Goal: Transaction & Acquisition: Purchase product/service

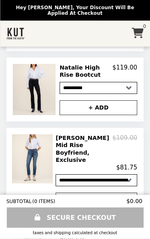
scroll to position [316, 0]
click at [128, 174] on select "**********" at bounding box center [97, 180] width 82 height 12
select select "**********"
click at [117, 193] on button "+ ADD" at bounding box center [97, 200] width 82 height 15
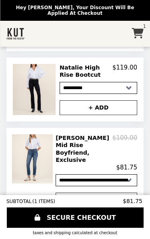
click at [38, 147] on img at bounding box center [33, 158] width 43 height 49
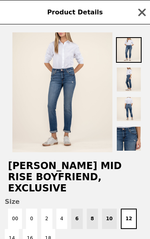
click at [94, 93] on img at bounding box center [62, 92] width 100 height 120
click at [138, 85] on img at bounding box center [129, 80] width 26 height 26
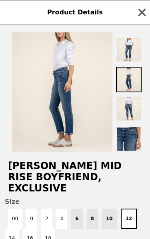
click at [138, 109] on img at bounding box center [129, 109] width 26 height 26
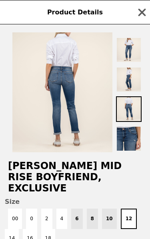
click at [95, 107] on img at bounding box center [62, 92] width 100 height 120
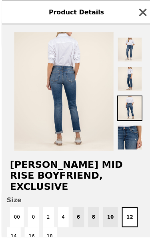
scroll to position [322, 0]
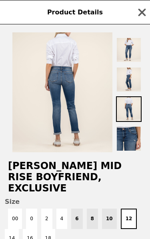
click at [140, 141] on img at bounding box center [129, 139] width 26 height 26
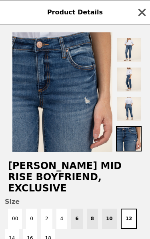
click at [134, 137] on img at bounding box center [129, 139] width 26 height 26
click at [137, 107] on img at bounding box center [129, 109] width 26 height 26
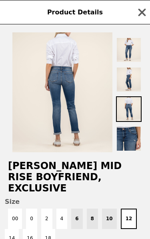
click at [135, 77] on img at bounding box center [129, 80] width 26 height 26
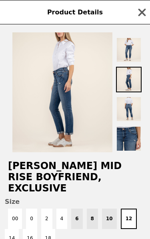
click at [134, 49] on img at bounding box center [129, 50] width 26 height 26
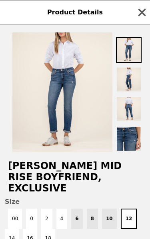
scroll to position [0, 0]
click at [144, 12] on icon "button" at bounding box center [142, 12] width 12 height 12
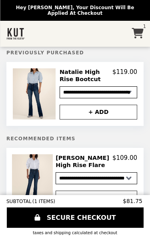
click at [141, 28] on icon "Main" at bounding box center [138, 33] width 12 height 10
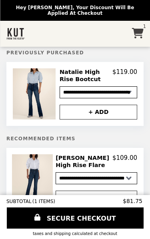
click at [141, 25] on link "1" at bounding box center [137, 34] width 21 height 18
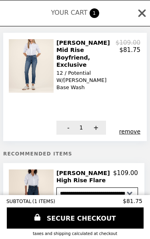
click at [106, 219] on link "SECURE CHECKOUT" at bounding box center [75, 217] width 137 height 21
